Goal: Task Accomplishment & Management: Complete application form

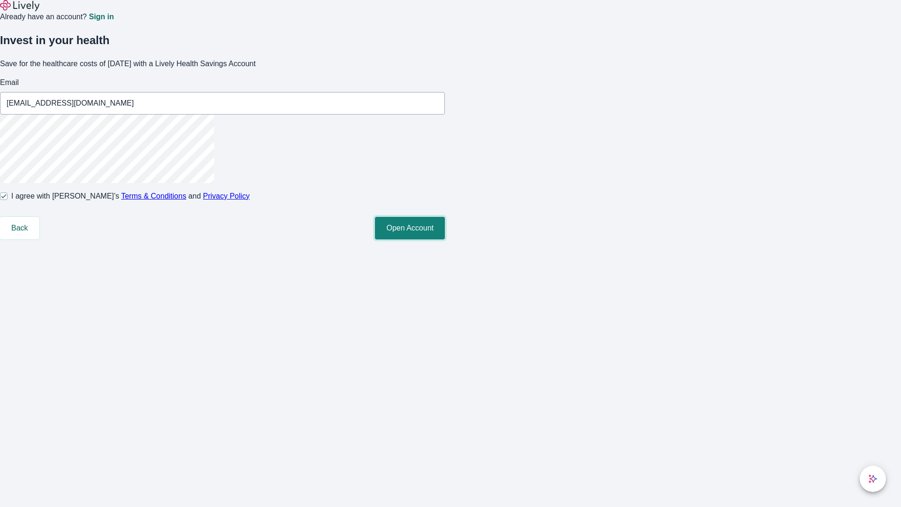
click at [445, 239] on button "Open Account" at bounding box center [410, 228] width 70 height 23
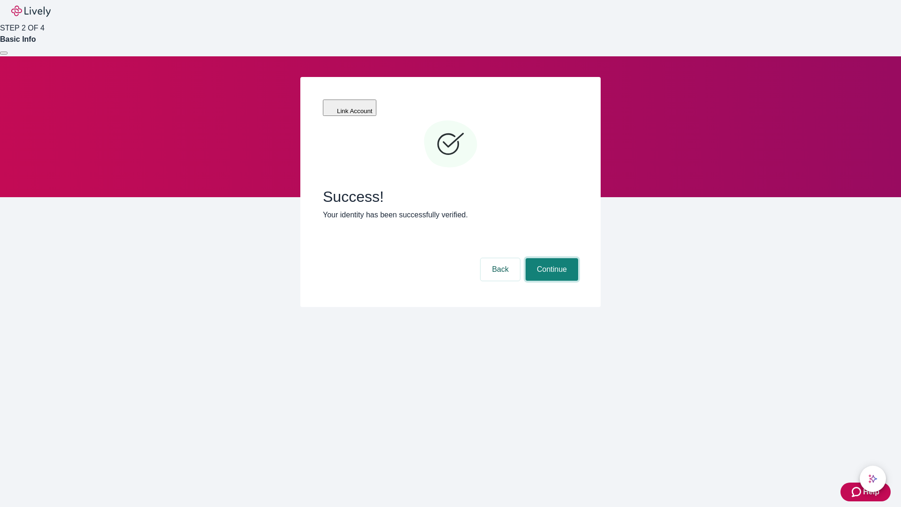
click at [550, 258] on button "Continue" at bounding box center [551, 269] width 53 height 23
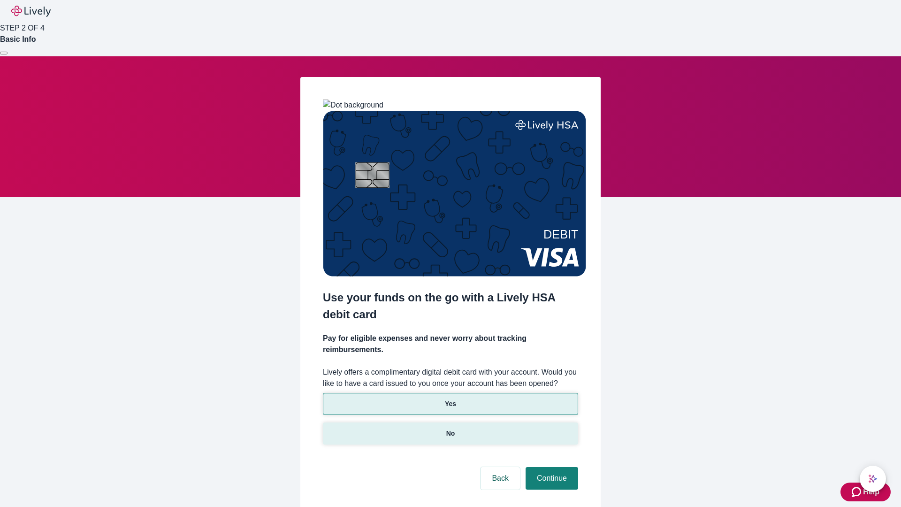
click at [450, 428] on p "No" at bounding box center [450, 433] width 9 height 10
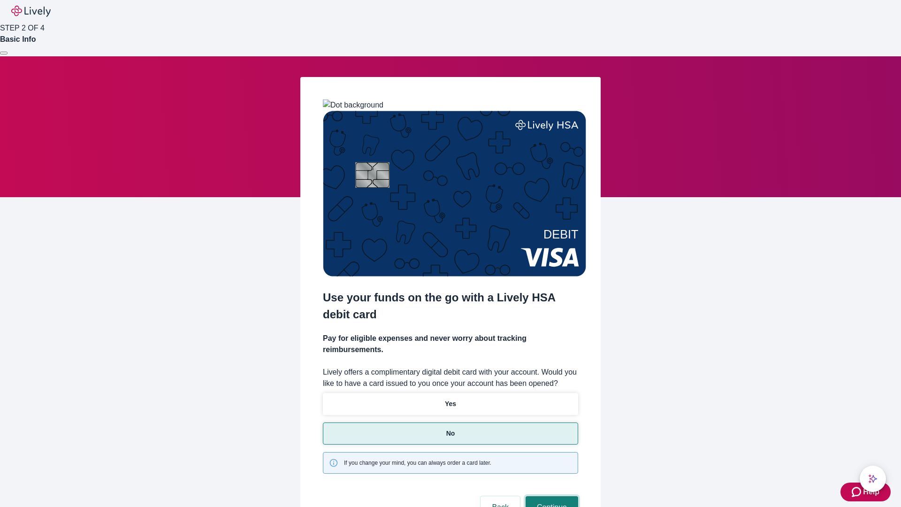
click at [550, 496] on button "Continue" at bounding box center [551, 507] width 53 height 23
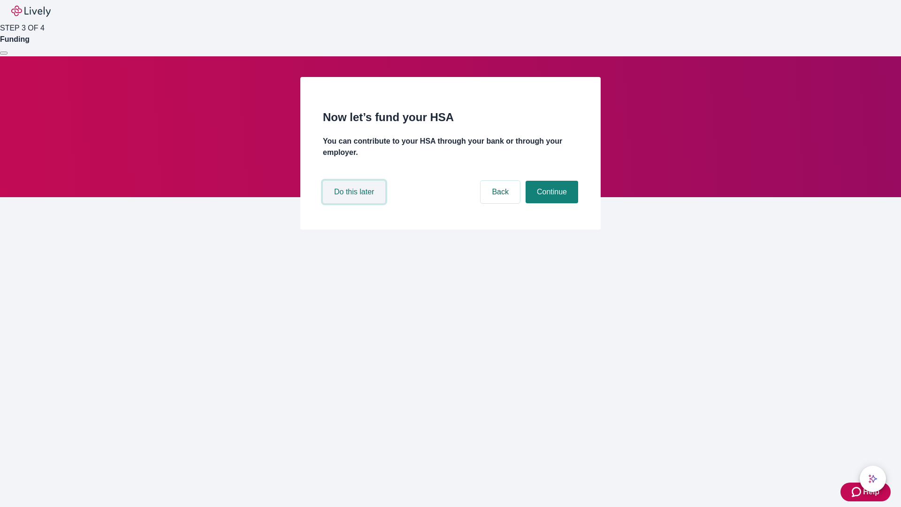
click at [355, 203] on button "Do this later" at bounding box center [354, 192] width 62 height 23
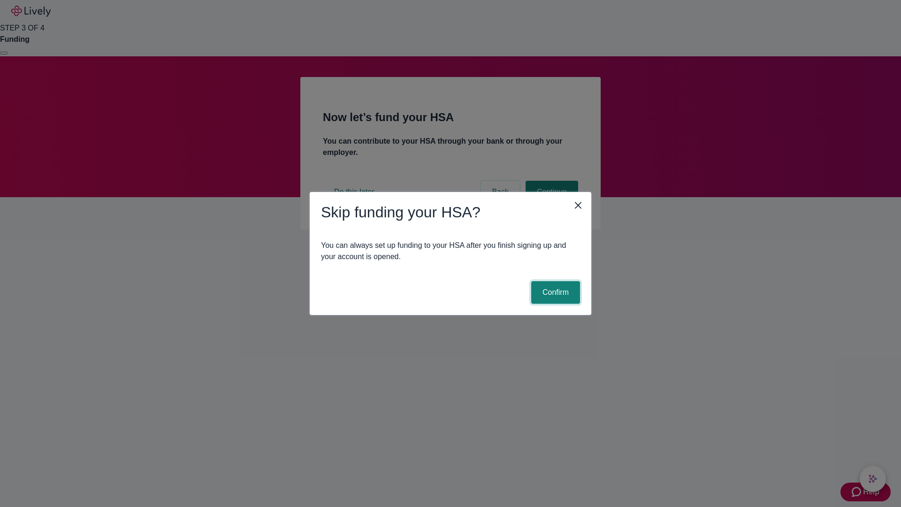
click at [554, 292] on button "Confirm" at bounding box center [555, 292] width 49 height 23
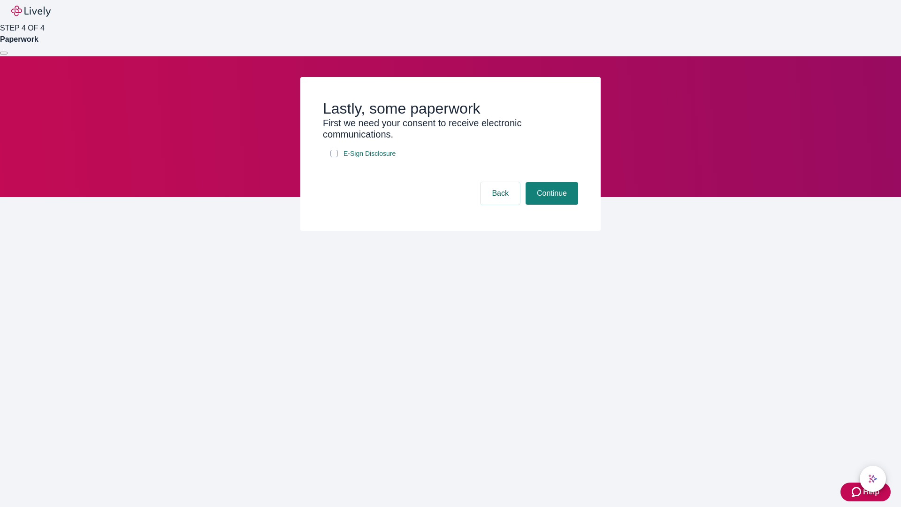
click at [334, 157] on input "E-Sign Disclosure" at bounding box center [334, 154] width 8 height 8
checkbox input "true"
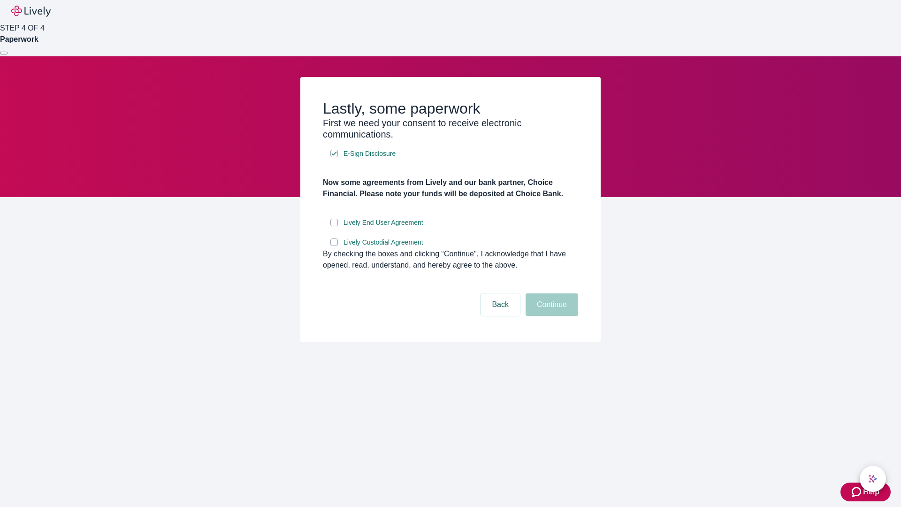
click at [334, 226] on input "Lively End User Agreement" at bounding box center [334, 223] width 8 height 8
checkbox input "true"
click at [334, 246] on input "Lively Custodial Agreement" at bounding box center [334, 242] width 8 height 8
checkbox input "true"
click at [550, 316] on button "Continue" at bounding box center [551, 304] width 53 height 23
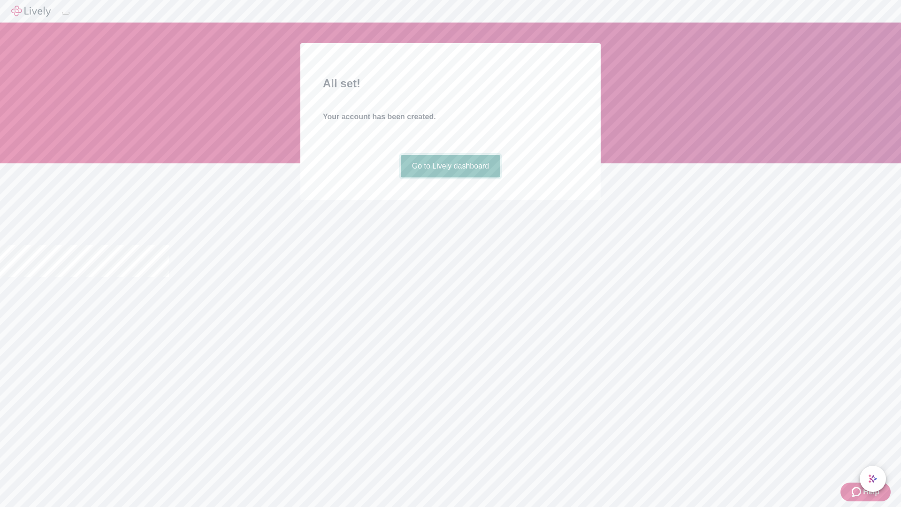
click at [450, 177] on link "Go to Lively dashboard" at bounding box center [451, 166] width 100 height 23
